Goal: Information Seeking & Learning: Find specific page/section

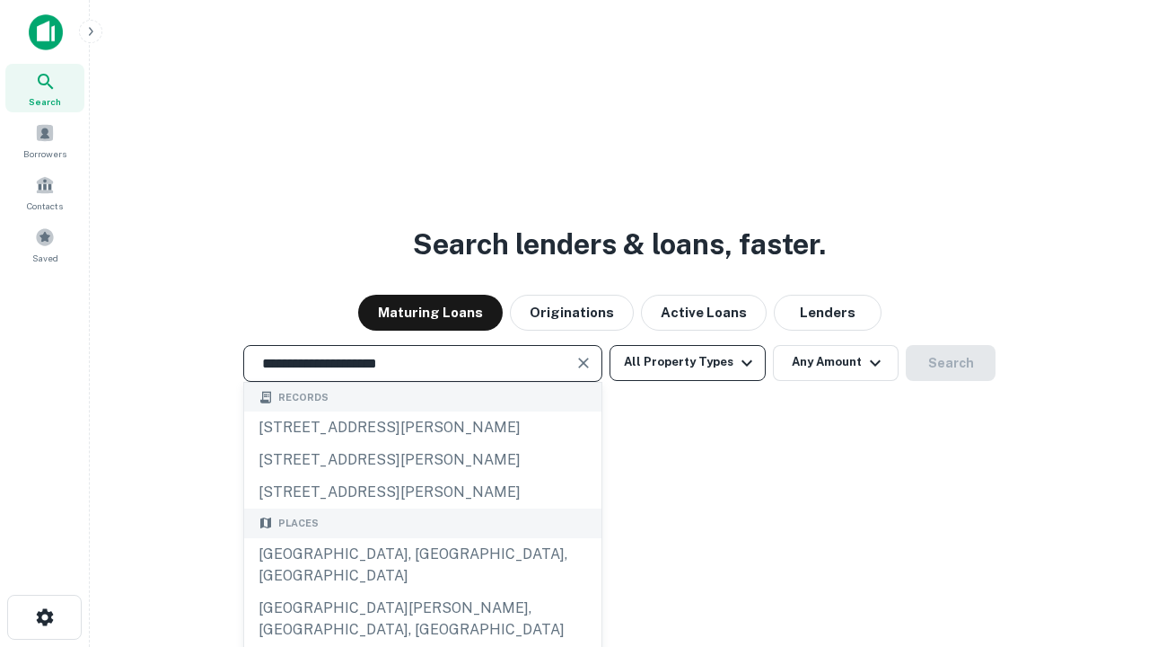
type input "**********"
click at [688, 362] on button "All Property Types" at bounding box center [688, 363] width 156 height 36
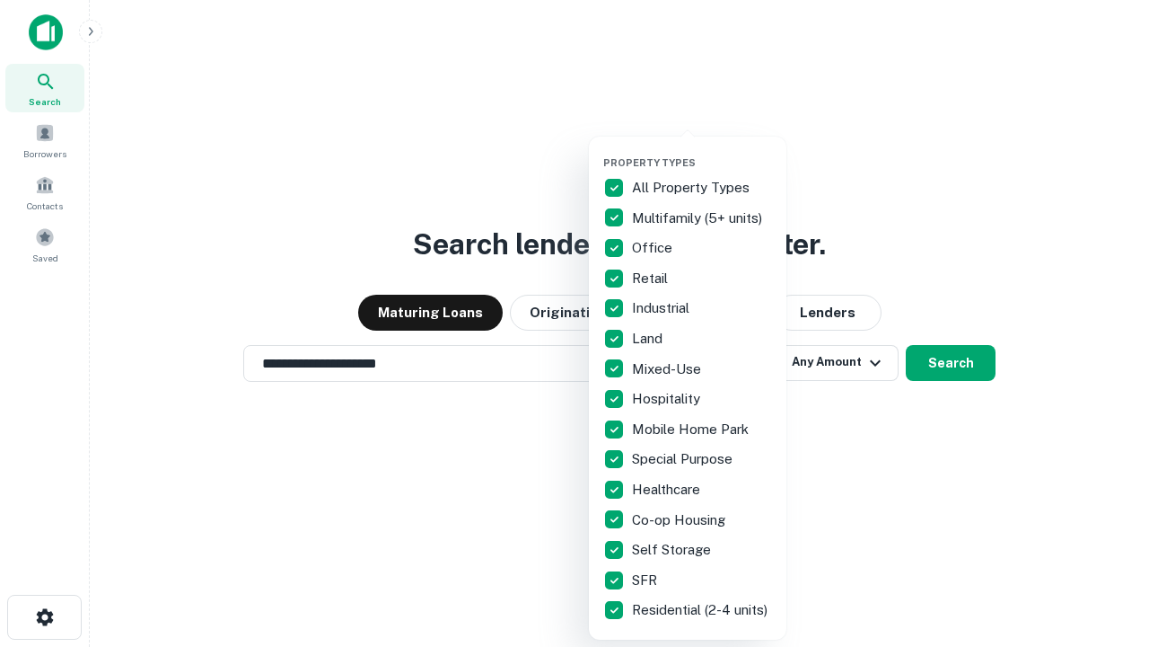
click at [702, 151] on button "button" at bounding box center [702, 151] width 198 height 1
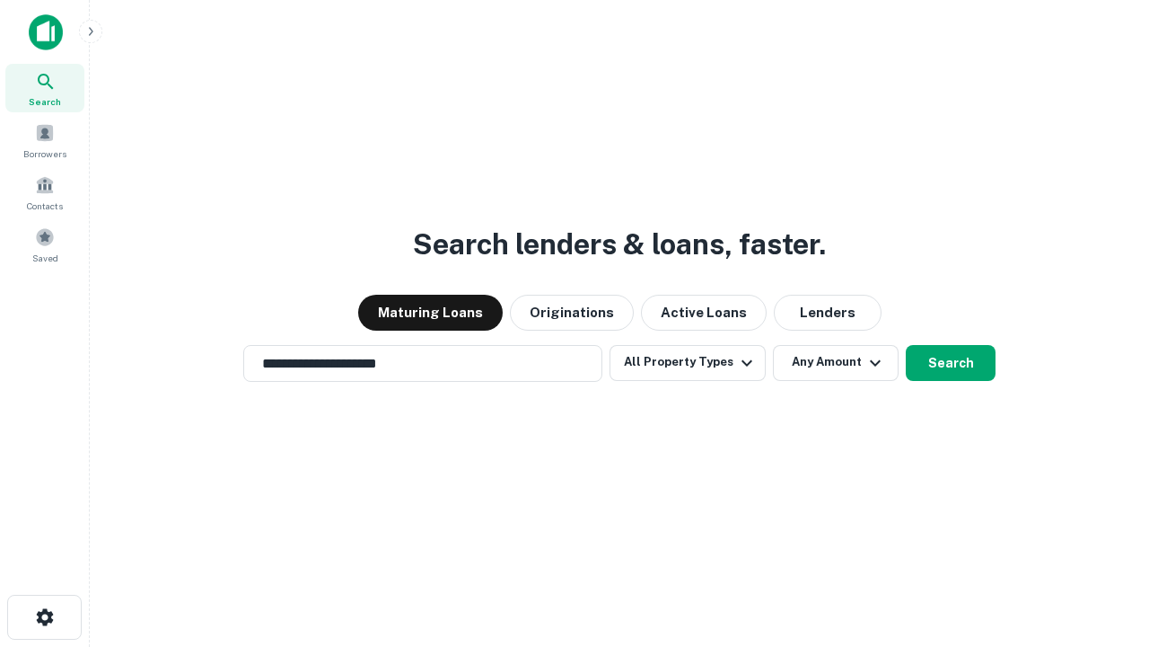
scroll to position [28, 0]
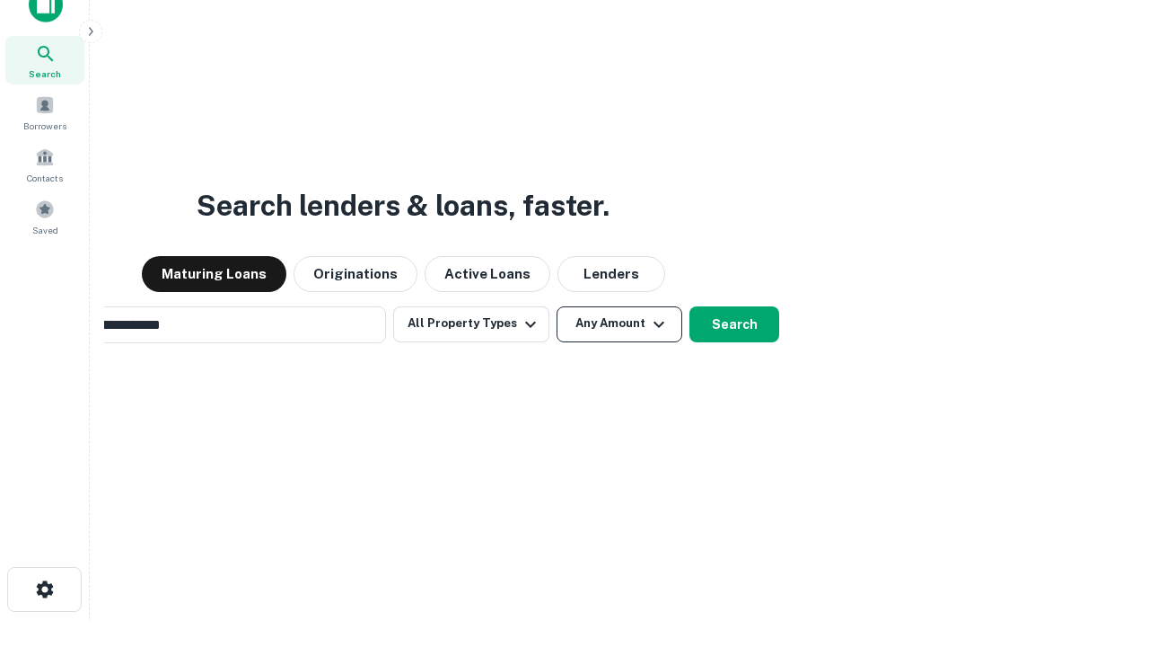
click at [557, 306] on button "Any Amount" at bounding box center [620, 324] width 126 height 36
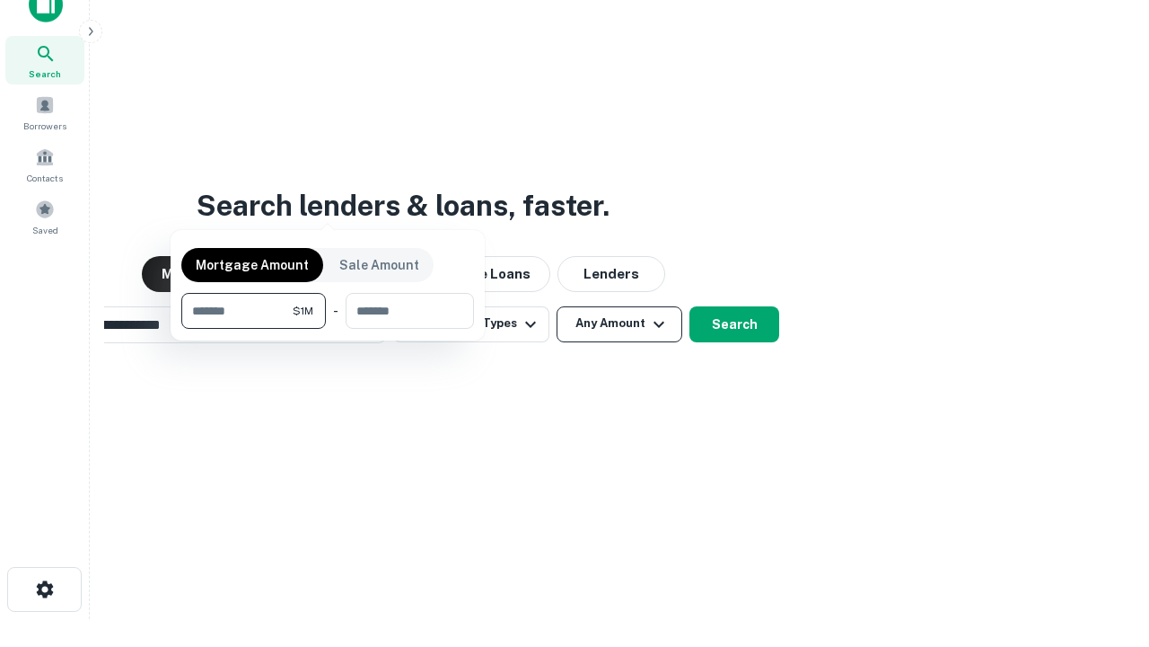
scroll to position [29, 0]
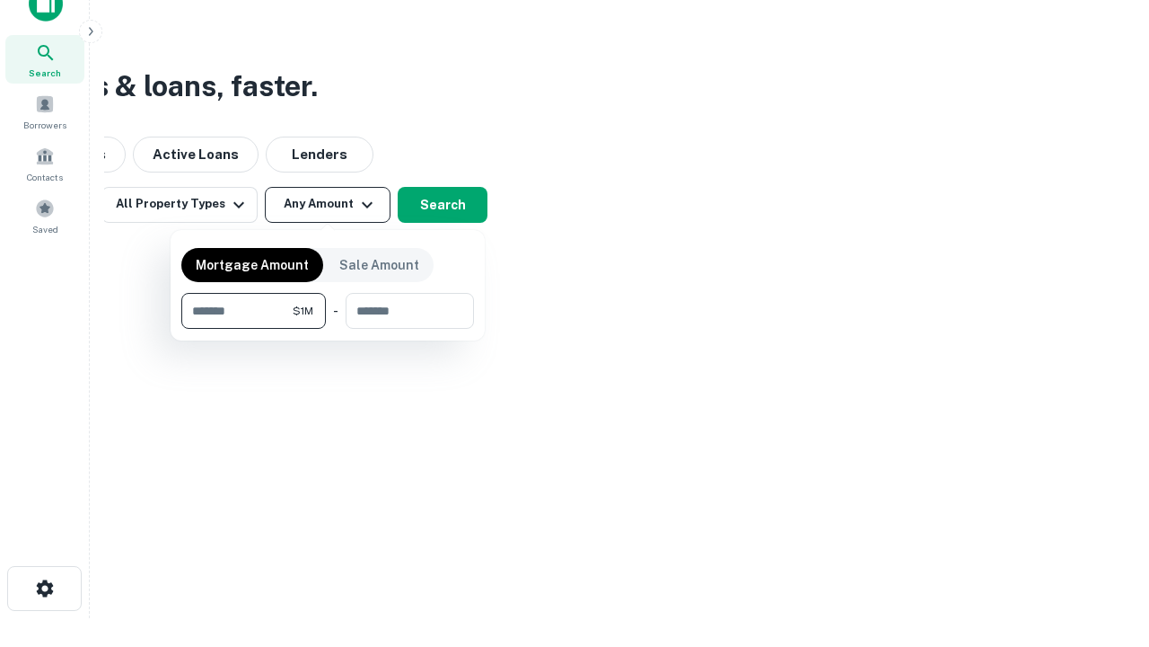
type input "*******"
click at [328, 329] on button "button" at bounding box center [327, 329] width 293 height 1
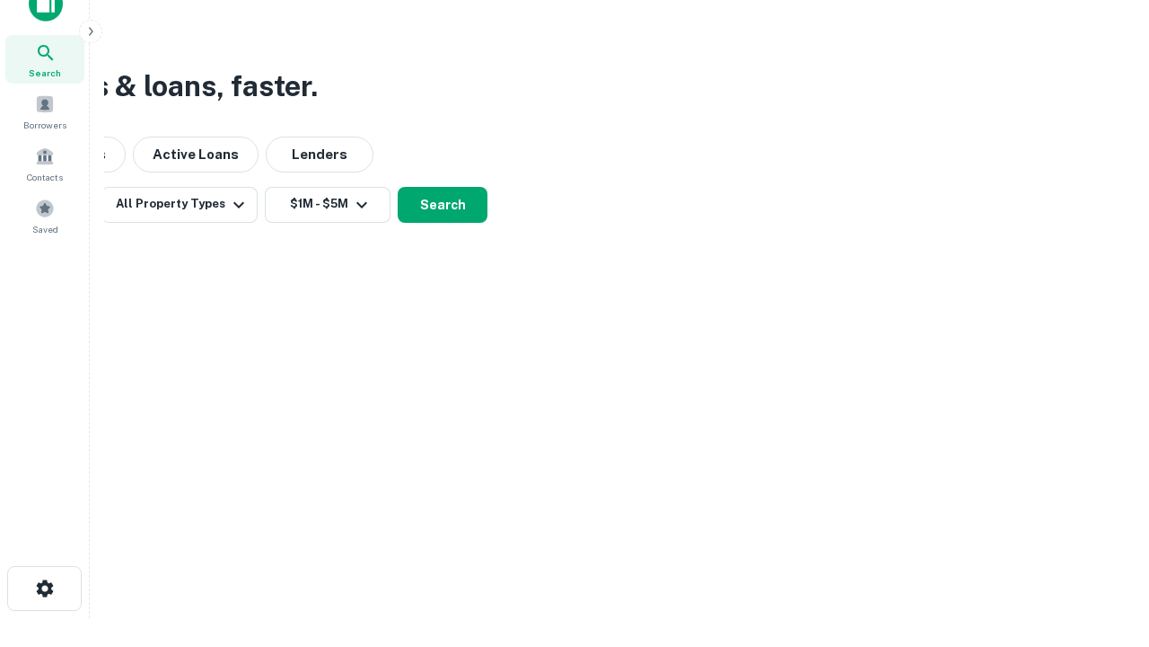
scroll to position [28, 0]
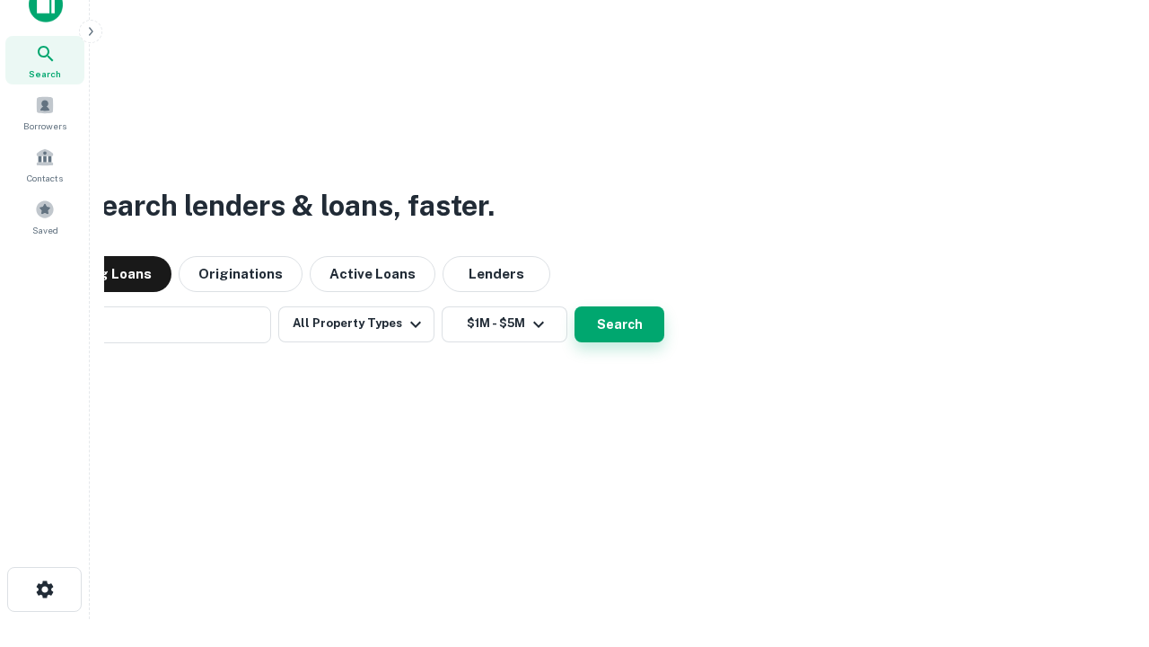
click at [575, 306] on button "Search" at bounding box center [620, 324] width 90 height 36
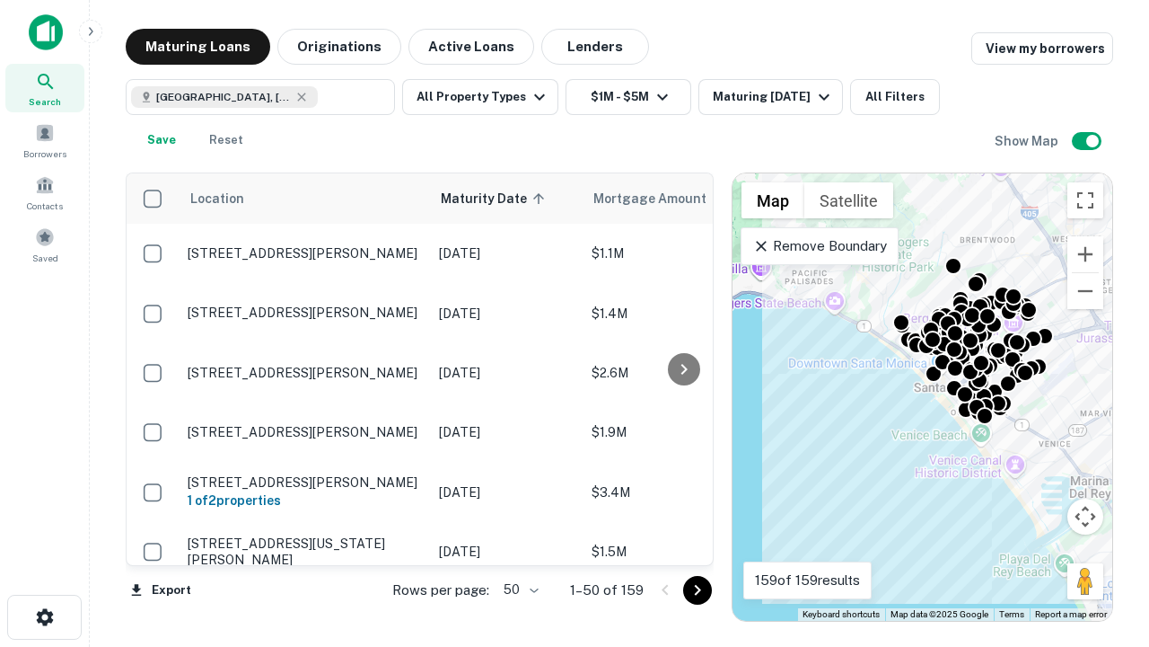
click at [518, 589] on body "Search Borrowers Contacts Saved Maturing Loans Originations Active Loans Lender…" at bounding box center [574, 323] width 1149 height 647
click at [519, 544] on li "25" at bounding box center [519, 544] width 52 height 32
